Goal: Task Accomplishment & Management: Manage account settings

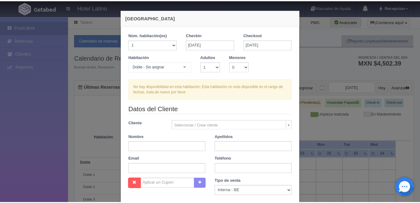
scroll to position [109, 0]
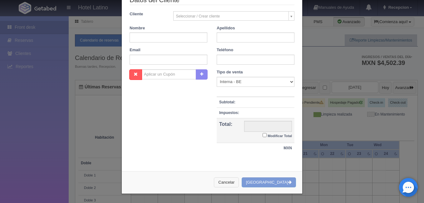
click at [234, 182] on button "Cancelar" at bounding box center [226, 182] width 25 height 10
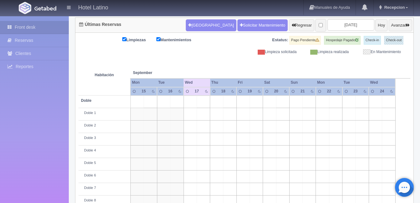
scroll to position [0, 0]
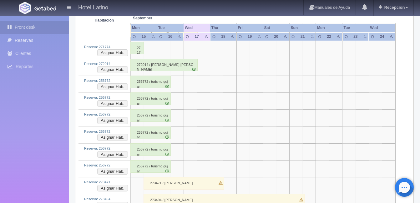
scroll to position [500, 0]
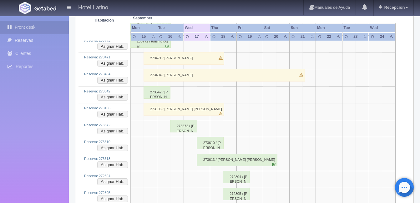
click at [236, 157] on div "273613 / Eduviges Cristina Islas Corrales" at bounding box center [237, 160] width 81 height 12
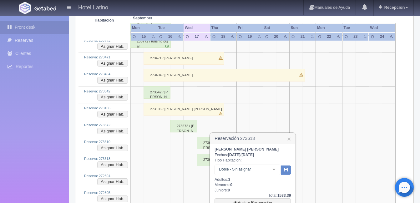
scroll to position [562, 0]
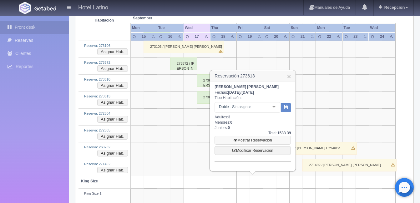
click at [257, 139] on link "Mostrar Reservación" at bounding box center [252, 140] width 76 height 9
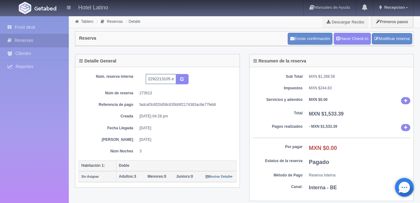
click at [165, 79] on input "2292213105 expedia" at bounding box center [161, 79] width 30 height 10
type input "2292213105 expedia 126"
click at [180, 77] on icon "submit" at bounding box center [182, 79] width 4 height 4
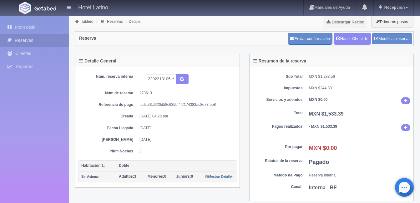
click at [192, 120] on div "Núm. reserva interna 2292213105 expedia 126 Núm de reserva 273613 Referencia de…" at bounding box center [157, 114] width 158 height 80
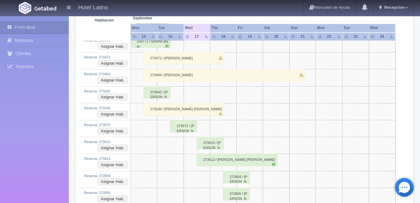
scroll to position [531, 0]
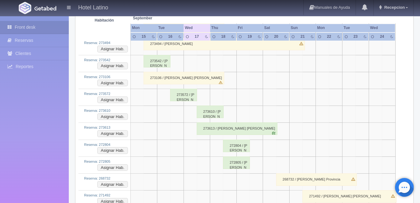
click at [213, 72] on div "273106 / [PERSON_NAME] [PERSON_NAME]" at bounding box center [183, 78] width 81 height 12
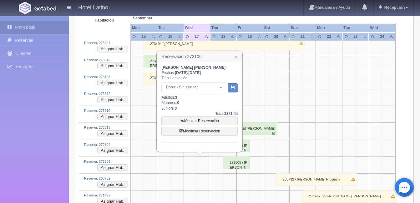
click at [255, 128] on div "273613 / Eduviges Cristina Islas Corrales" at bounding box center [237, 128] width 81 height 12
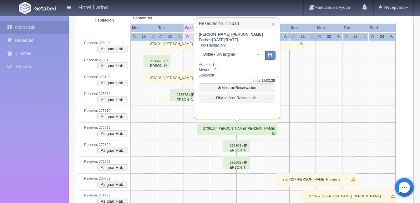
click at [207, 129] on div "273613 / Eduviges Cristina Islas Corrales" at bounding box center [237, 128] width 81 height 12
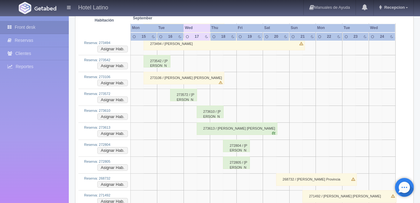
click at [208, 116] on div "273610 / Miguelangel Deanda" at bounding box center [210, 112] width 27 height 12
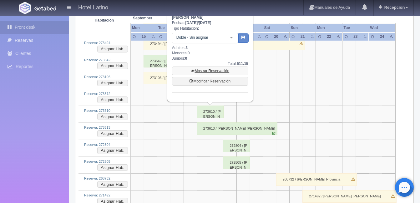
click at [210, 70] on link "Mostrar Reservación" at bounding box center [210, 71] width 76 height 9
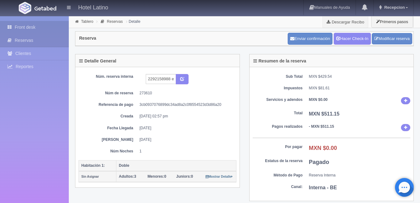
click at [24, 29] on link "Front desk" at bounding box center [34, 27] width 69 height 13
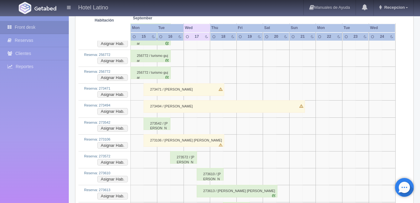
scroll to position [500, 0]
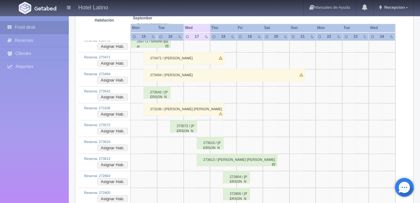
click at [207, 143] on div "273610 / [PERSON_NAME]" at bounding box center [210, 143] width 27 height 12
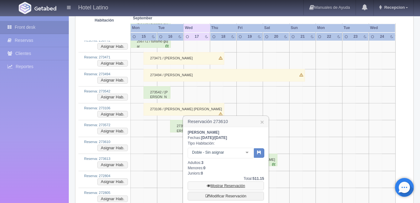
click at [227, 184] on link "Mostrar Reservación" at bounding box center [225, 186] width 76 height 9
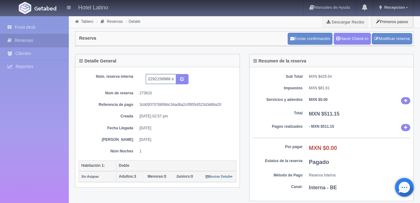
click at [172, 80] on input "2292158988 expedia" at bounding box center [161, 79] width 30 height 10
type input "2292158988 expedia 223"
click at [182, 77] on icon "submit" at bounding box center [182, 79] width 4 height 4
